Goal: Communication & Community: Answer question/provide support

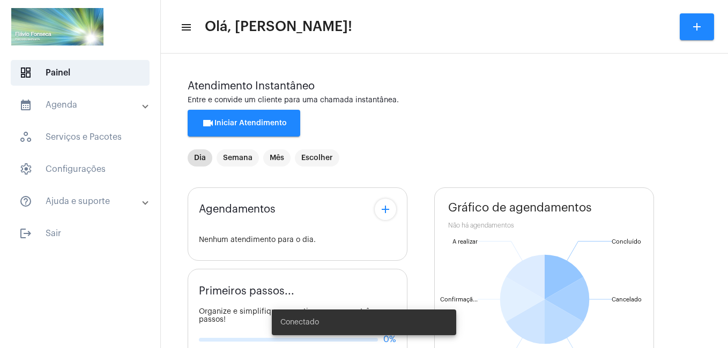
type input "[URL][DOMAIN_NAME]"
click at [242, 125] on span "videocam Iniciar Atendimento" at bounding box center [244, 124] width 85 height 8
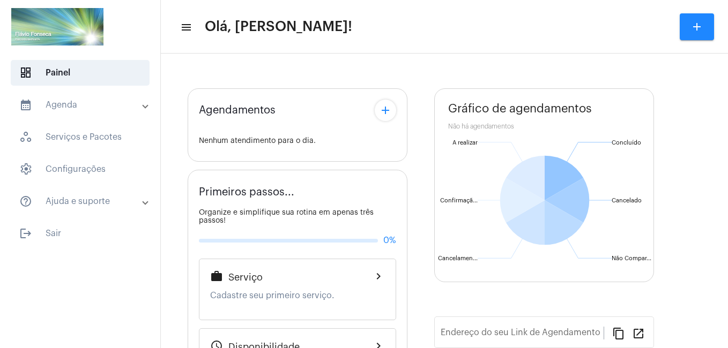
type input "[URL][DOMAIN_NAME]"
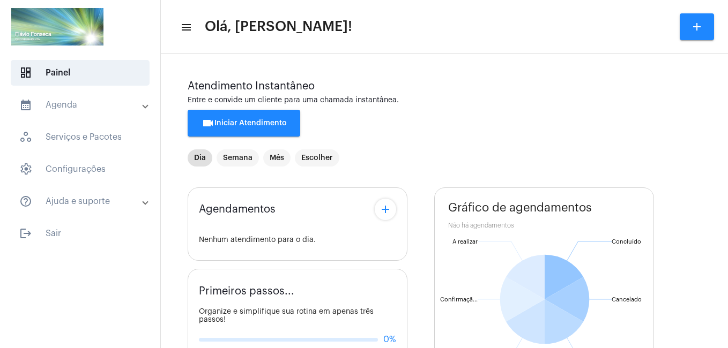
click at [277, 122] on span "videocam Iniciar Atendimento" at bounding box center [244, 124] width 85 height 8
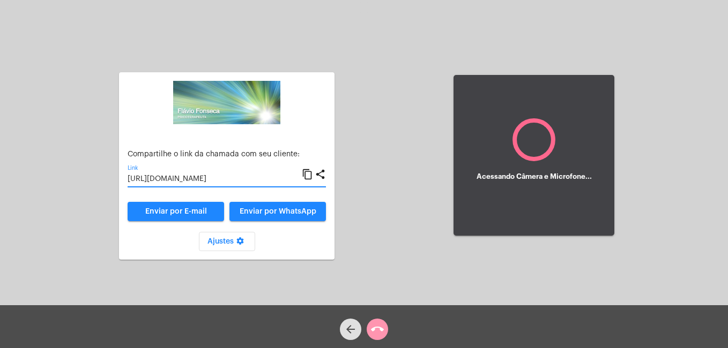
click at [219, 179] on input "[URL][DOMAIN_NAME]" at bounding box center [215, 179] width 174 height 9
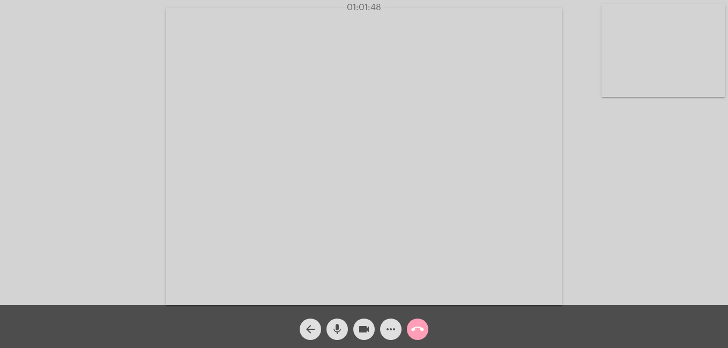
click at [420, 336] on mat-icon "call_end" at bounding box center [417, 329] width 13 height 13
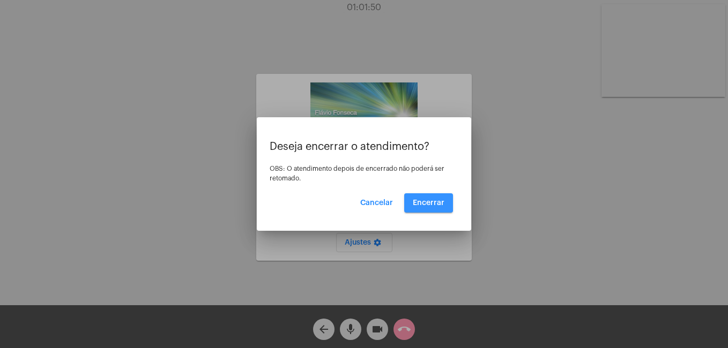
click at [426, 202] on span "Encerrar" at bounding box center [429, 203] width 32 height 8
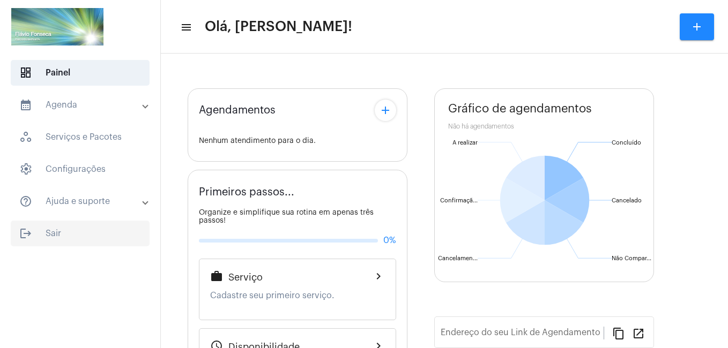
click at [50, 235] on span "logout Sair" at bounding box center [80, 234] width 139 height 26
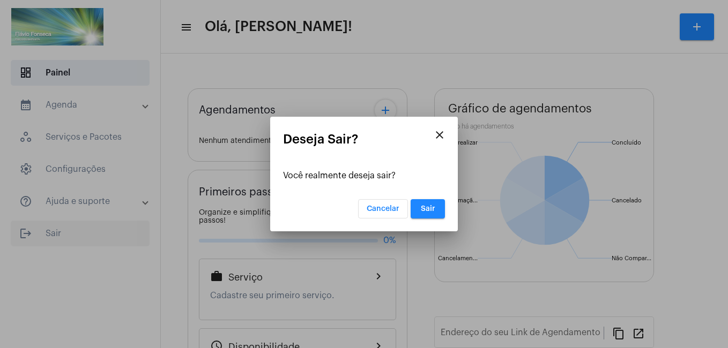
type input "[URL][DOMAIN_NAME]"
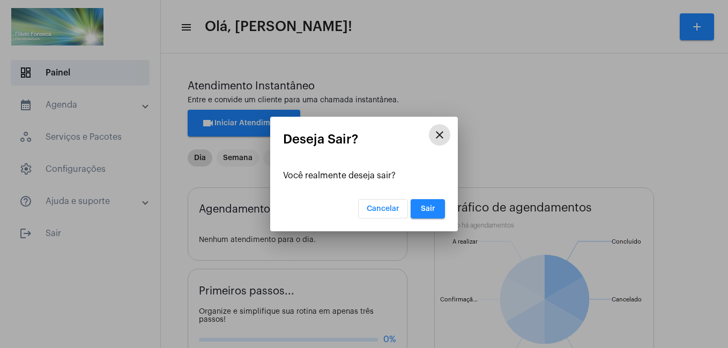
click at [426, 211] on span "Sair" at bounding box center [428, 209] width 14 height 8
